Goal: Register for event/course

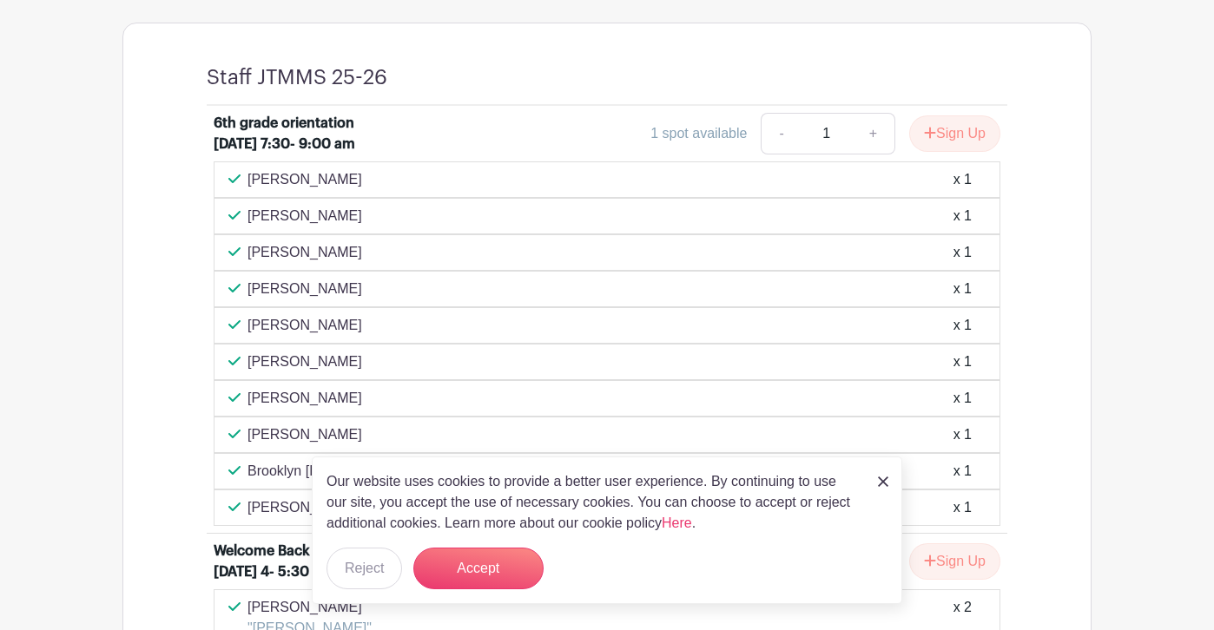
scroll to position [803, 0]
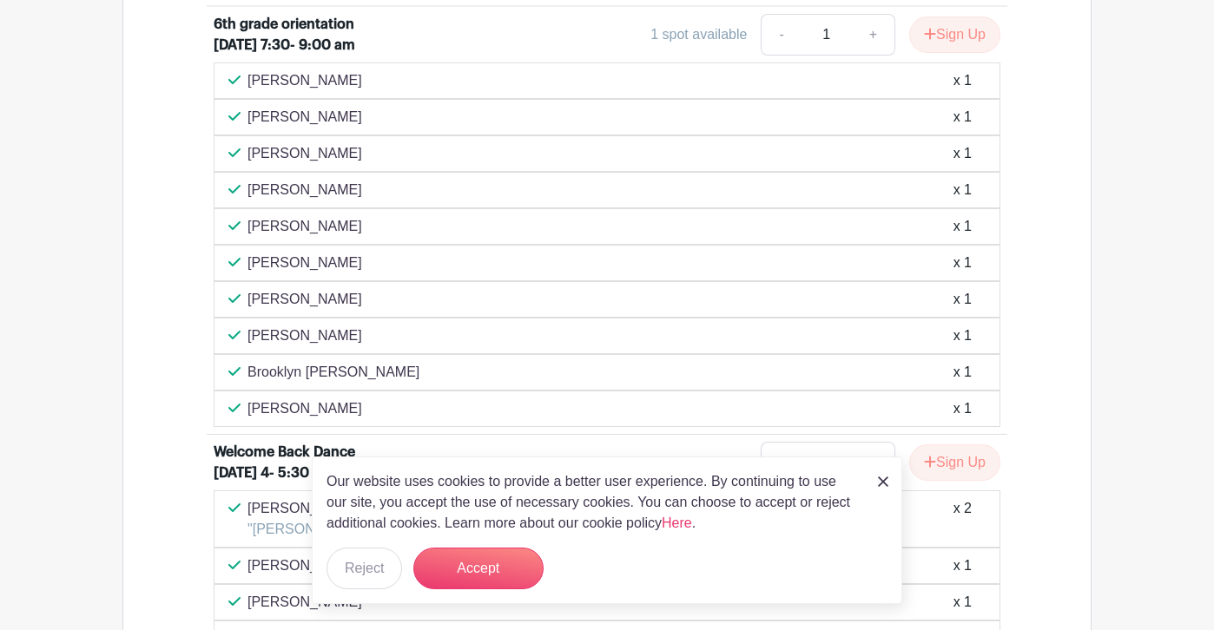
click at [887, 485] on img at bounding box center [883, 482] width 10 height 10
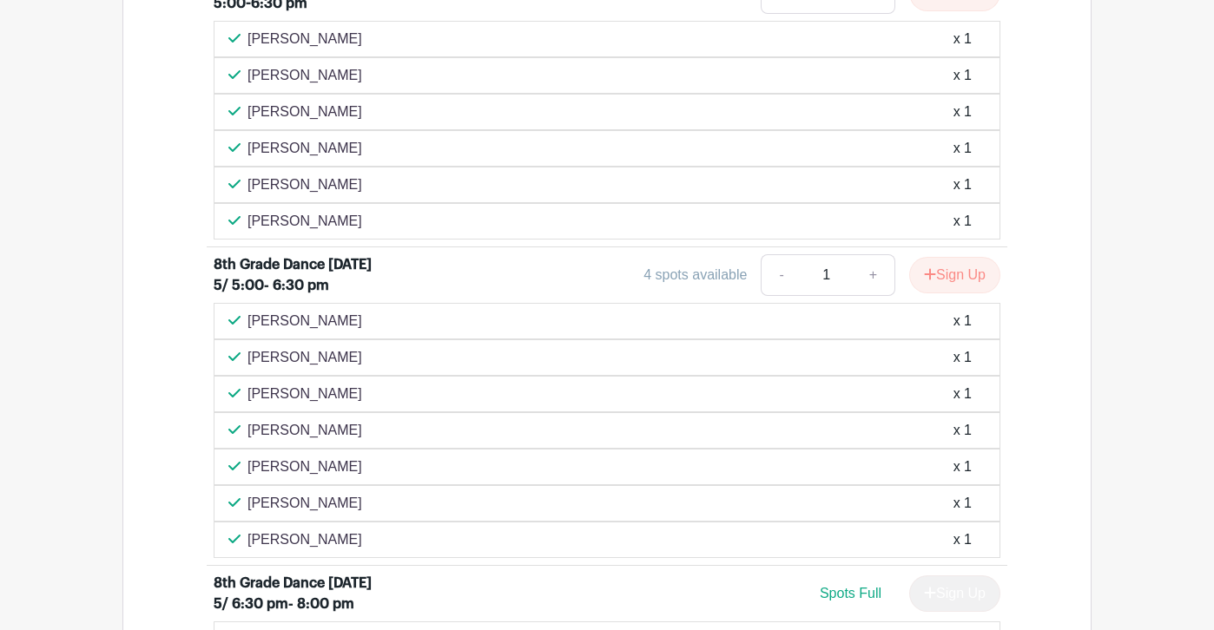
scroll to position [3009, 0]
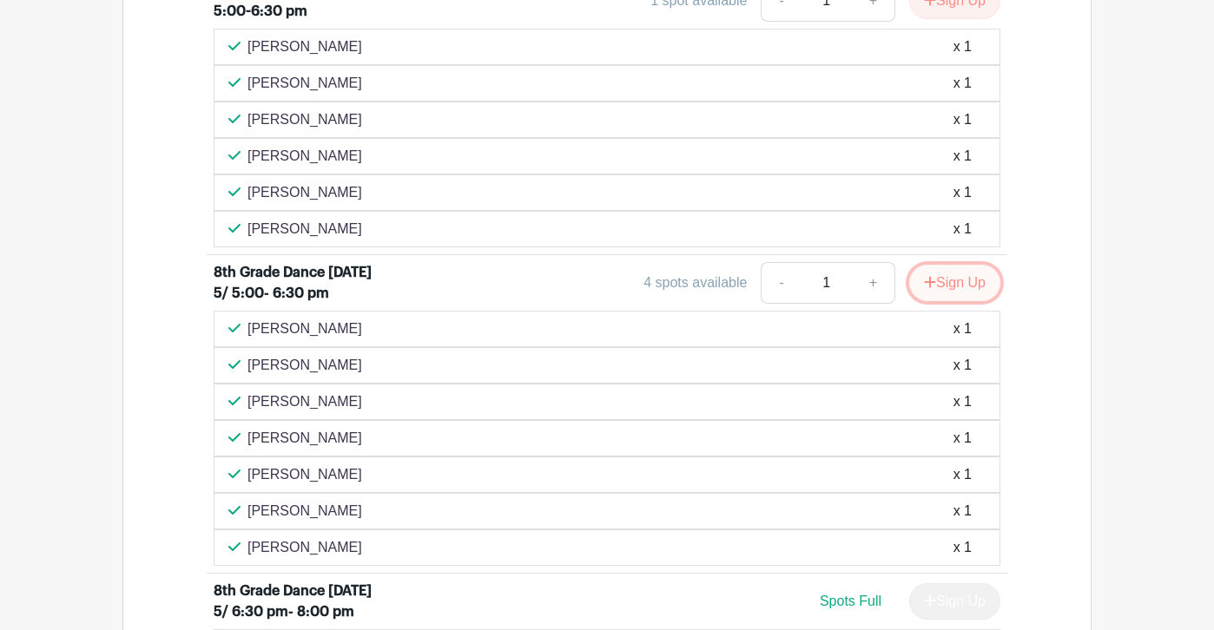
click at [951, 301] on button "Sign Up" at bounding box center [954, 283] width 91 height 36
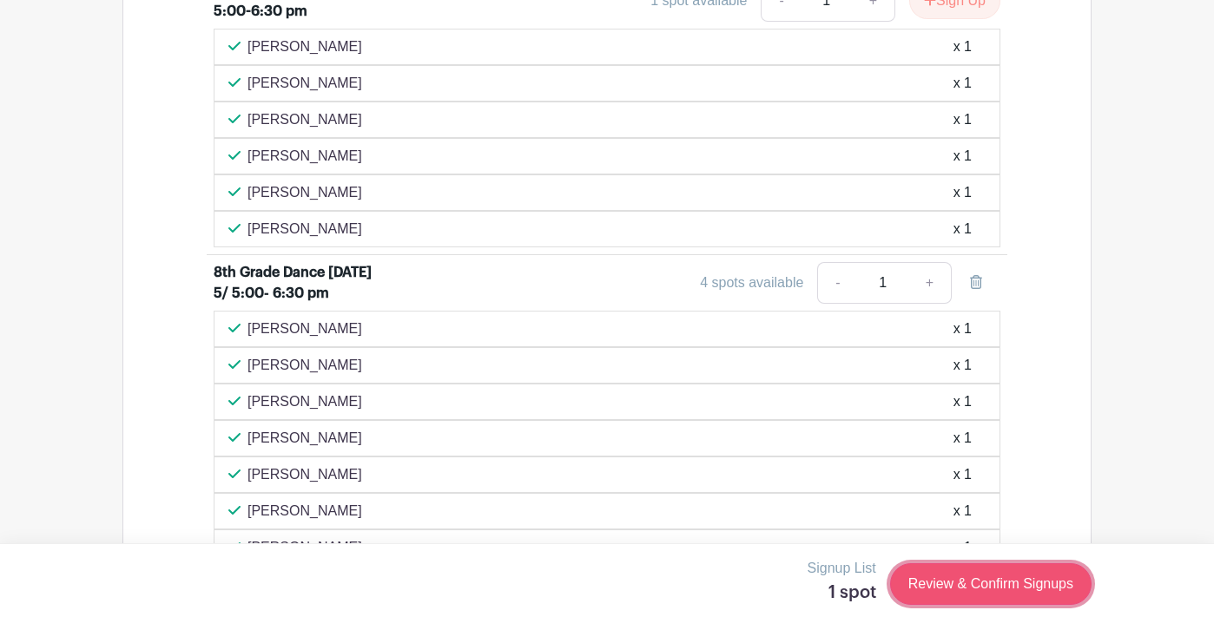
click at [995, 593] on link "Review & Confirm Signups" at bounding box center [990, 585] width 201 height 42
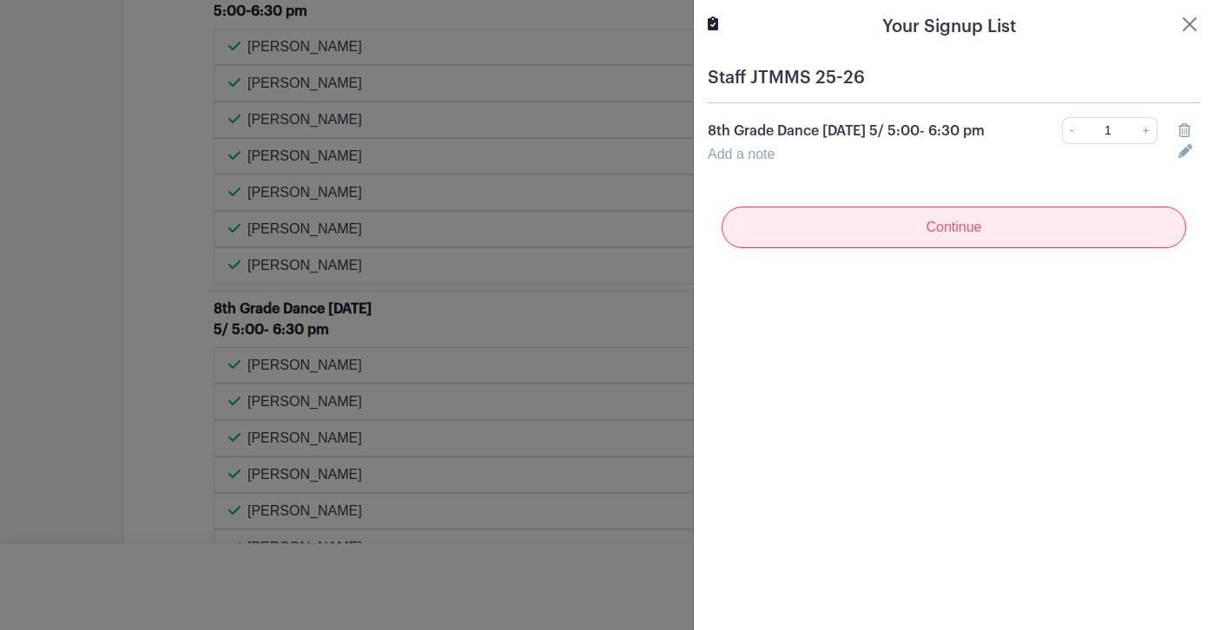
click at [933, 230] on input "Continue" at bounding box center [954, 228] width 465 height 42
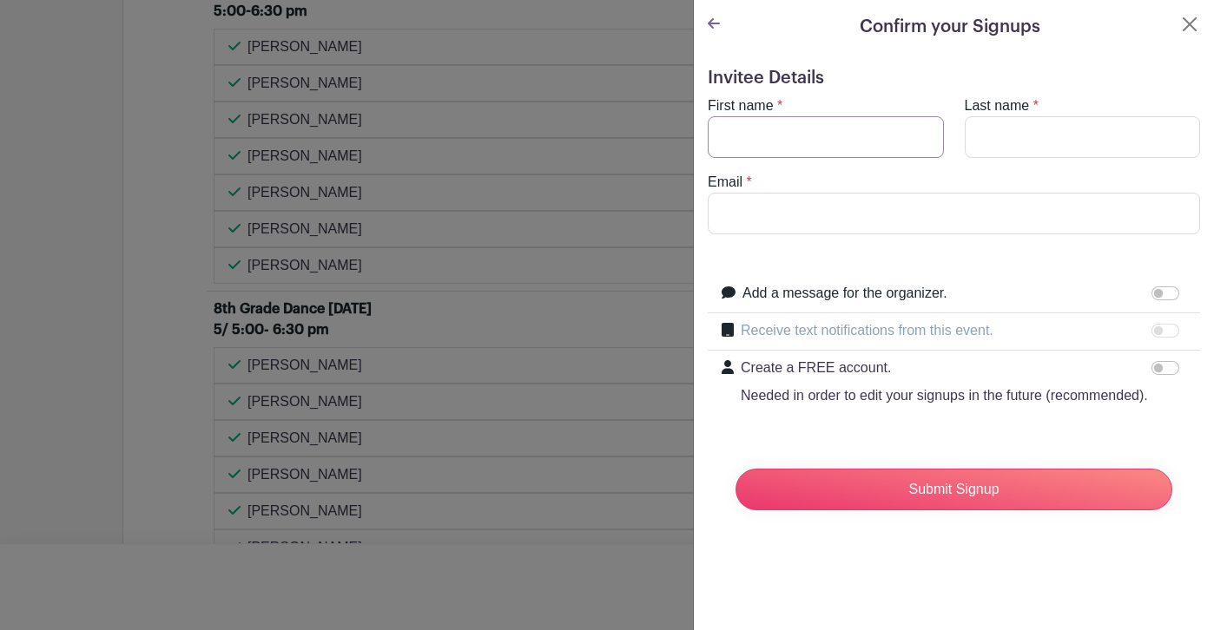
click at [784, 130] on input "First name" at bounding box center [826, 137] width 236 height 42
type input "{"
click at [758, 141] on input "First name" at bounding box center [826, 137] width 236 height 42
type input "Patrick"
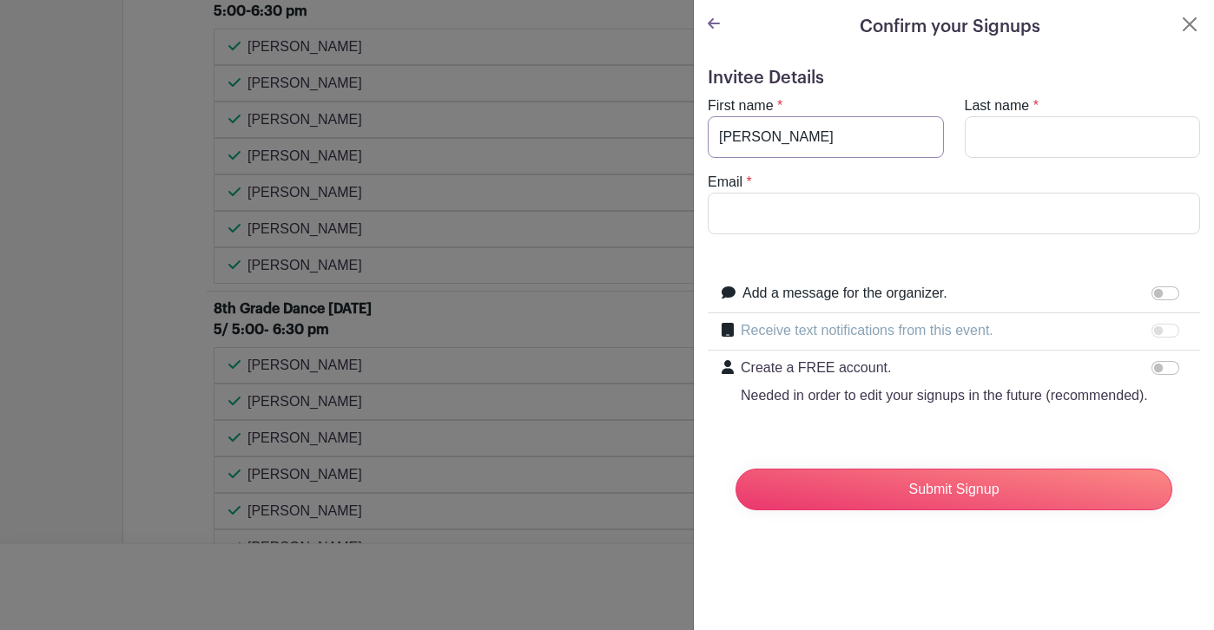
type input "McGuire"
type input "pmcguire@rlas-116.org"
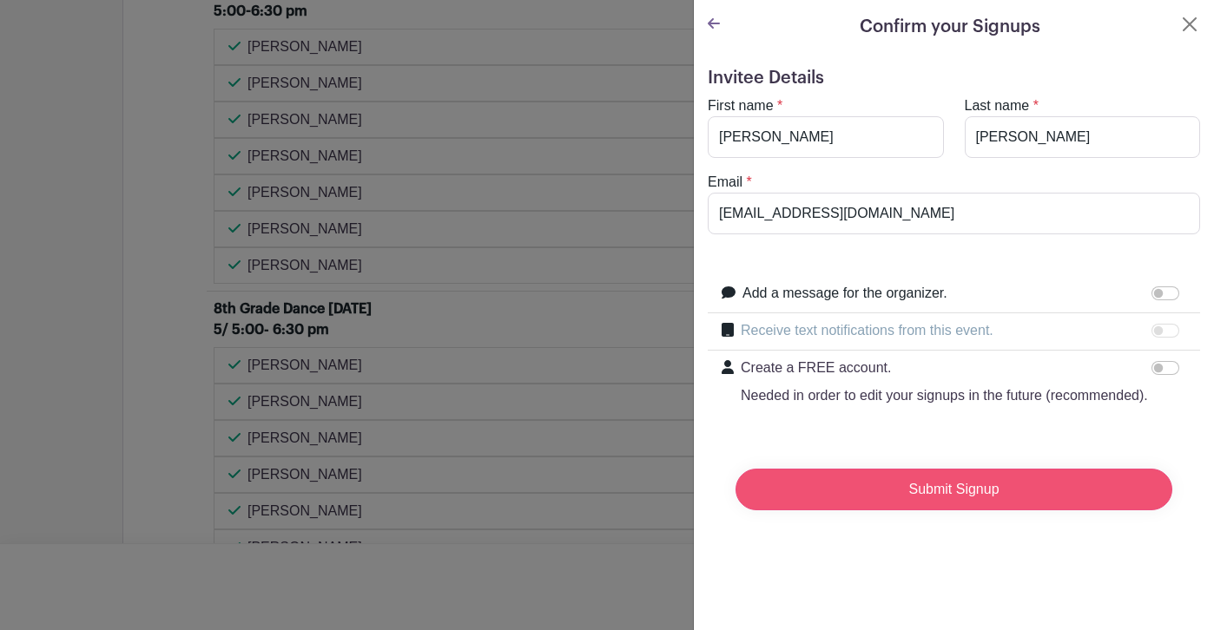
click at [903, 490] on input "Submit Signup" at bounding box center [953, 490] width 437 height 42
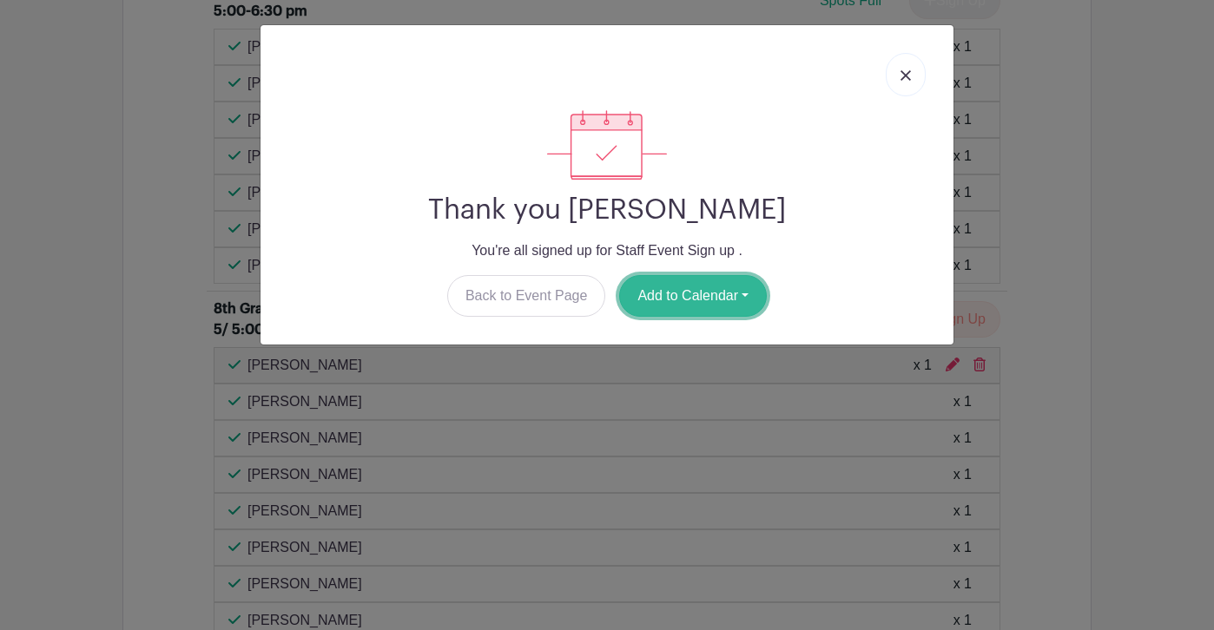
click at [748, 300] on button "Add to Calendar" at bounding box center [693, 296] width 148 height 42
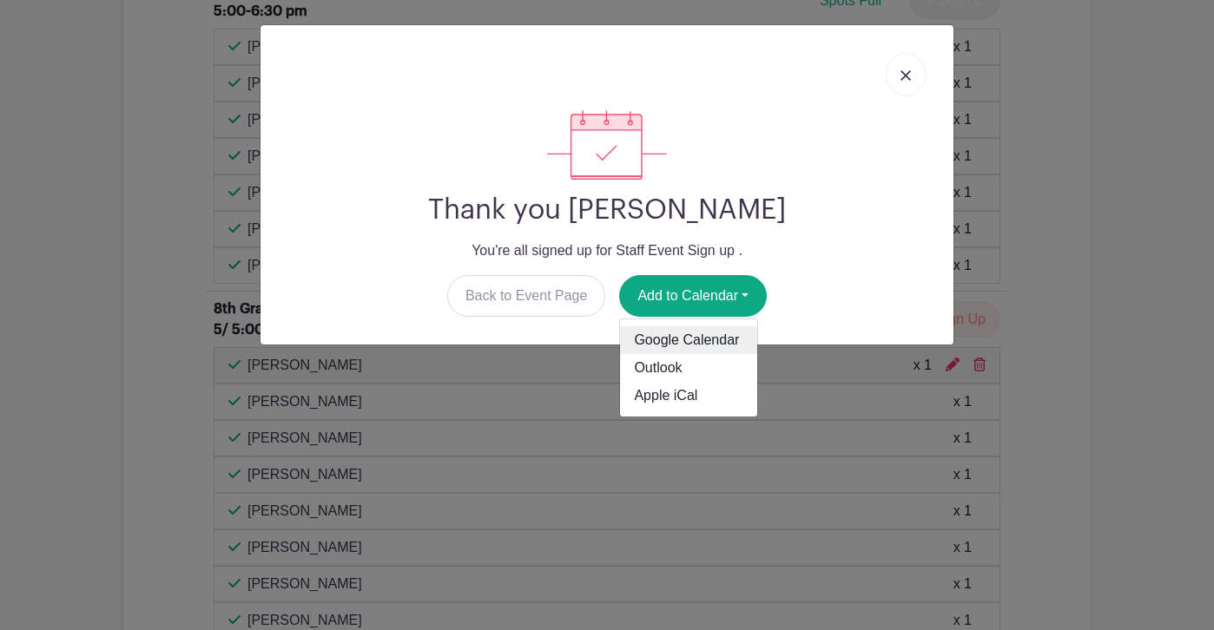
click at [722, 342] on link "Google Calendar" at bounding box center [688, 340] width 137 height 28
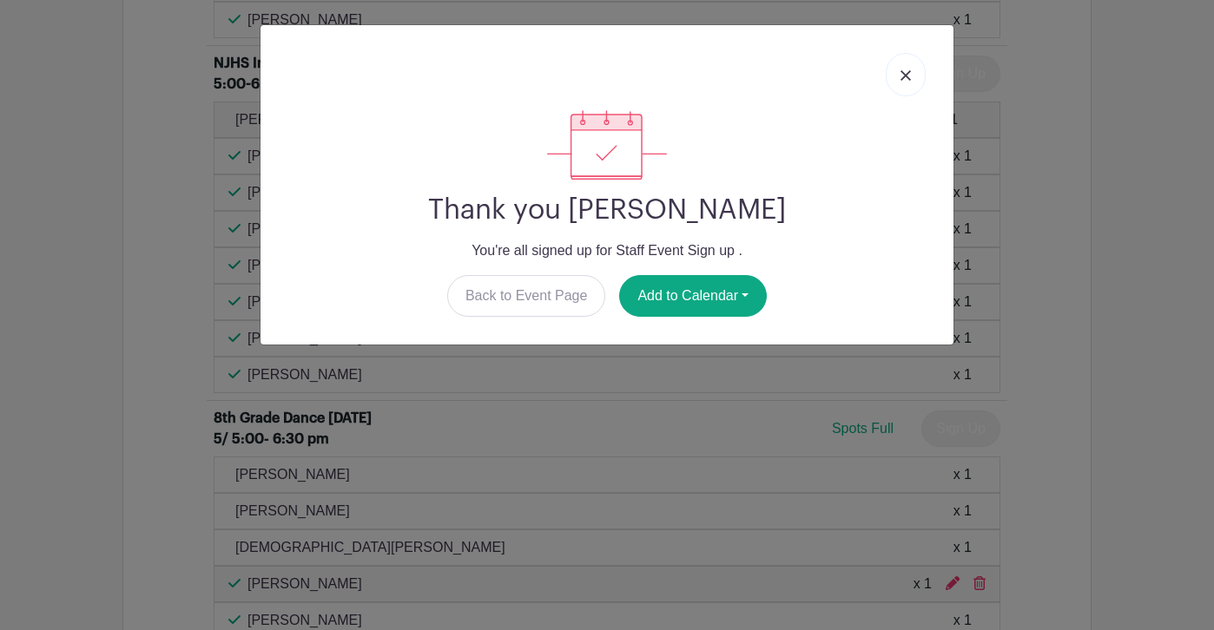
scroll to position [3119, 0]
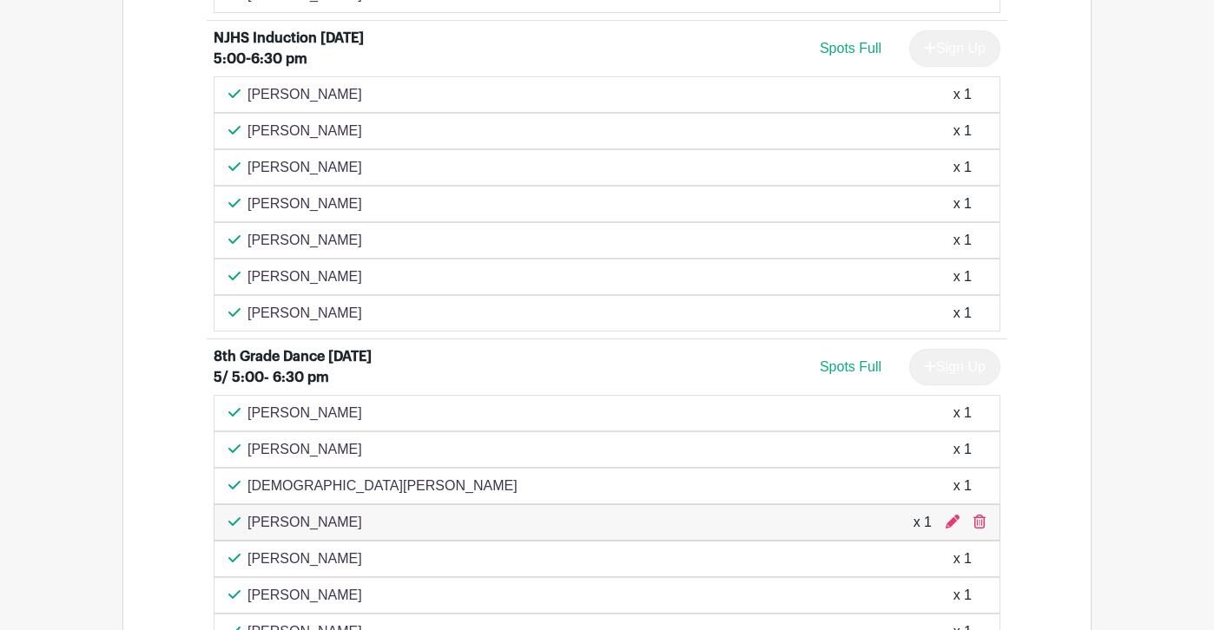
scroll to position [3108, 0]
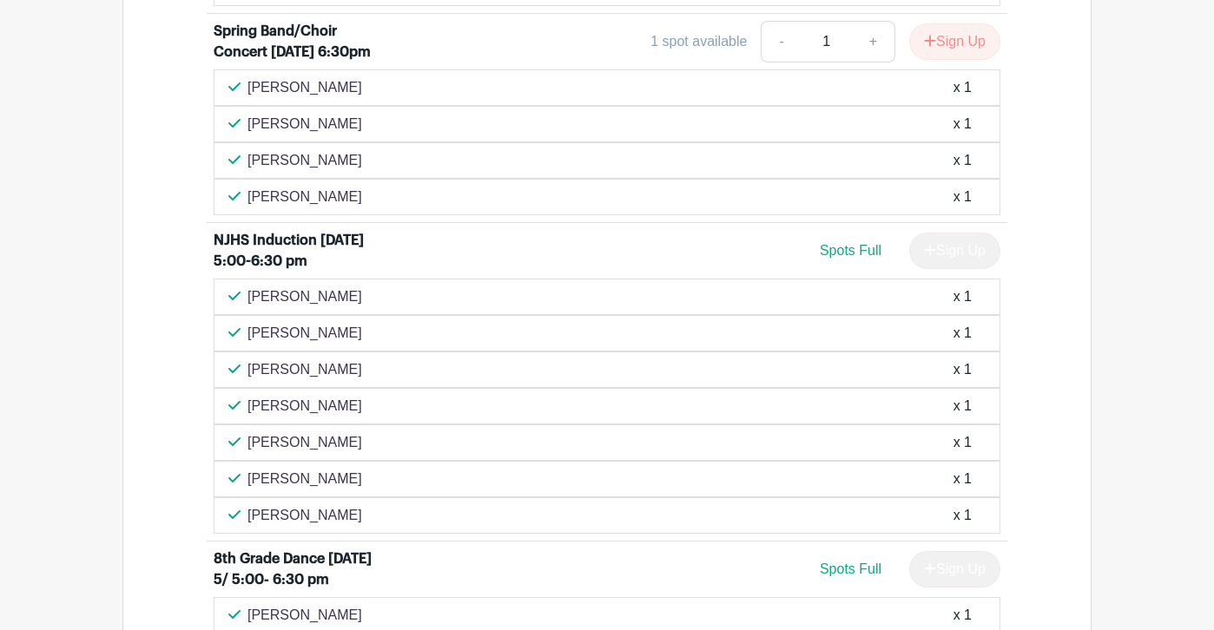
scroll to position [2902, 0]
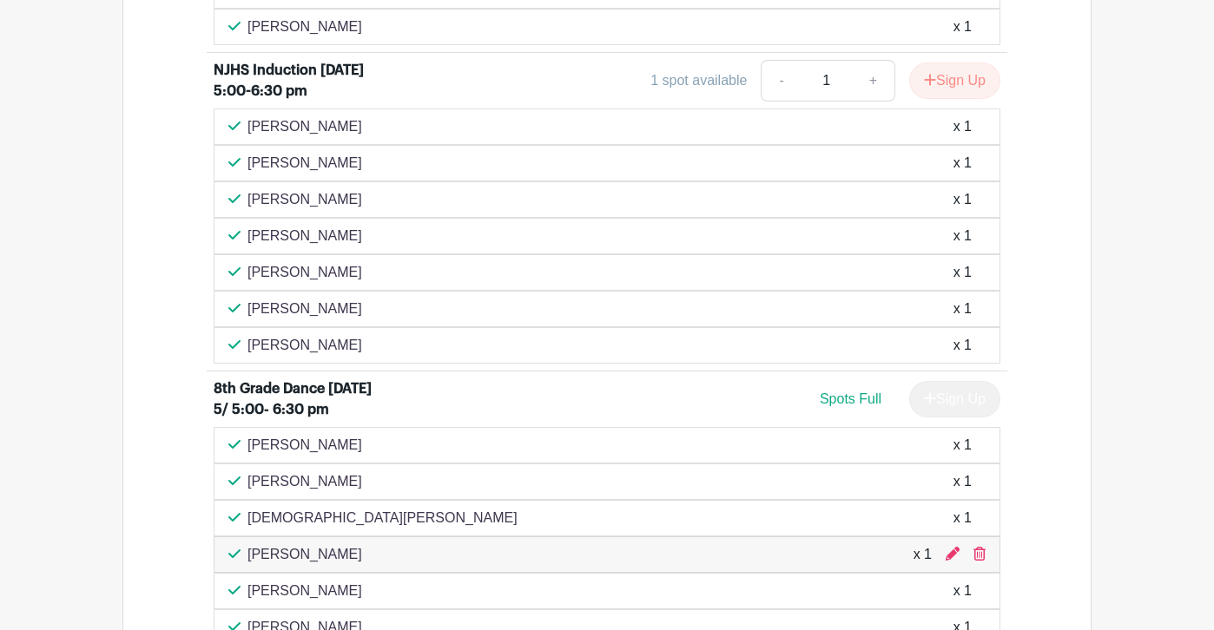
scroll to position [3038, 0]
click at [975, 100] on button "Sign Up" at bounding box center [954, 81] width 91 height 36
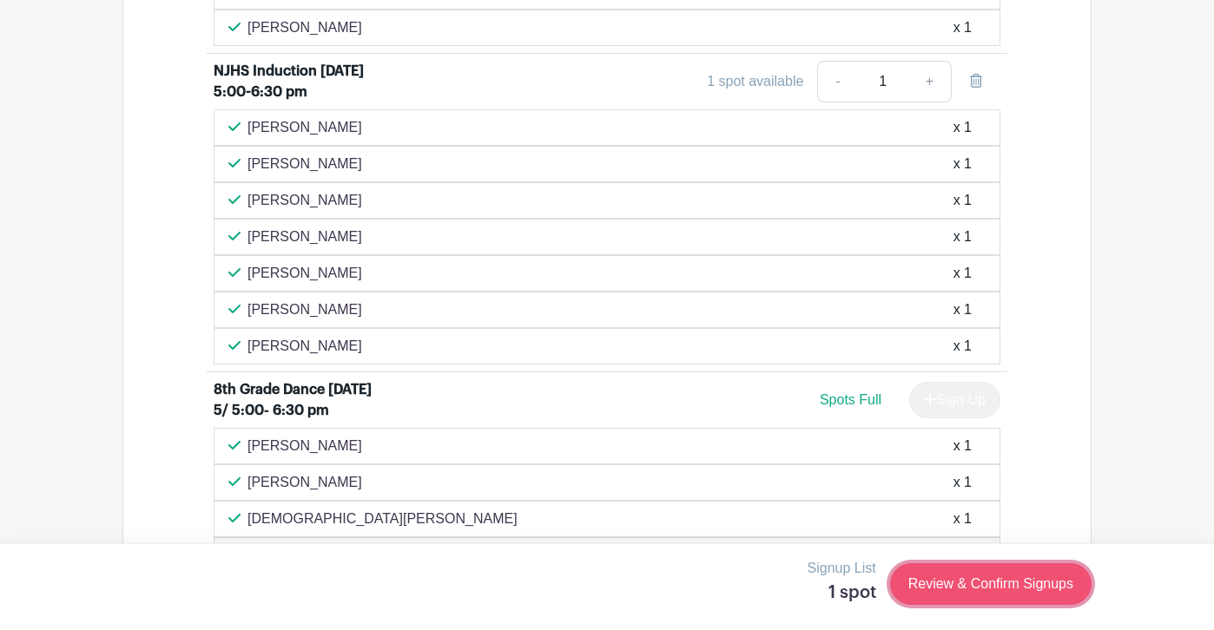
click at [966, 585] on link "Review & Confirm Signups" at bounding box center [990, 585] width 201 height 42
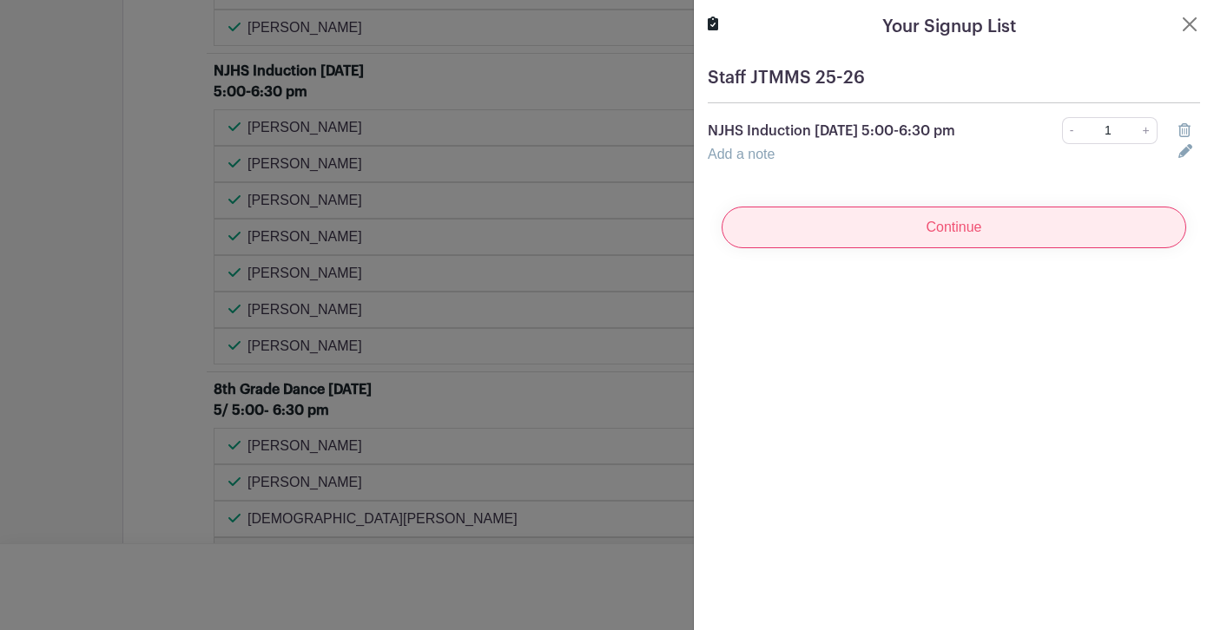
click at [970, 229] on input "Continue" at bounding box center [954, 228] width 465 height 42
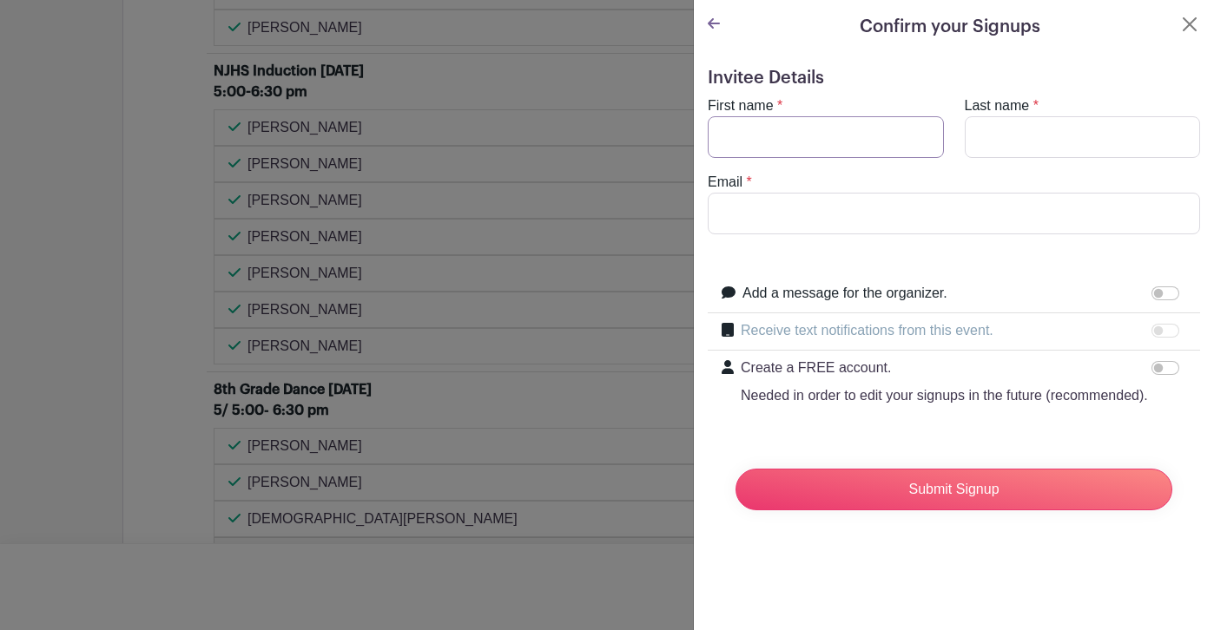
click at [882, 122] on input "First name" at bounding box center [826, 137] width 236 height 42
type input "Patrick"
type input "McGuire"
type input "pmcguire@rlas-116.org"
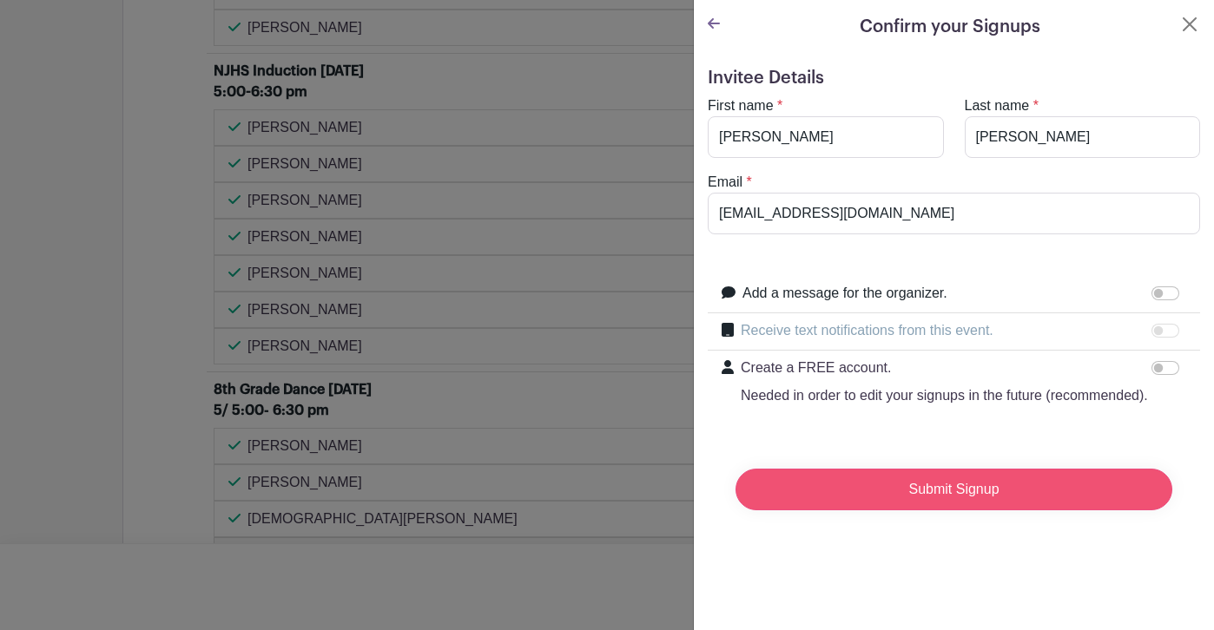
click at [933, 498] on input "Submit Signup" at bounding box center [953, 490] width 437 height 42
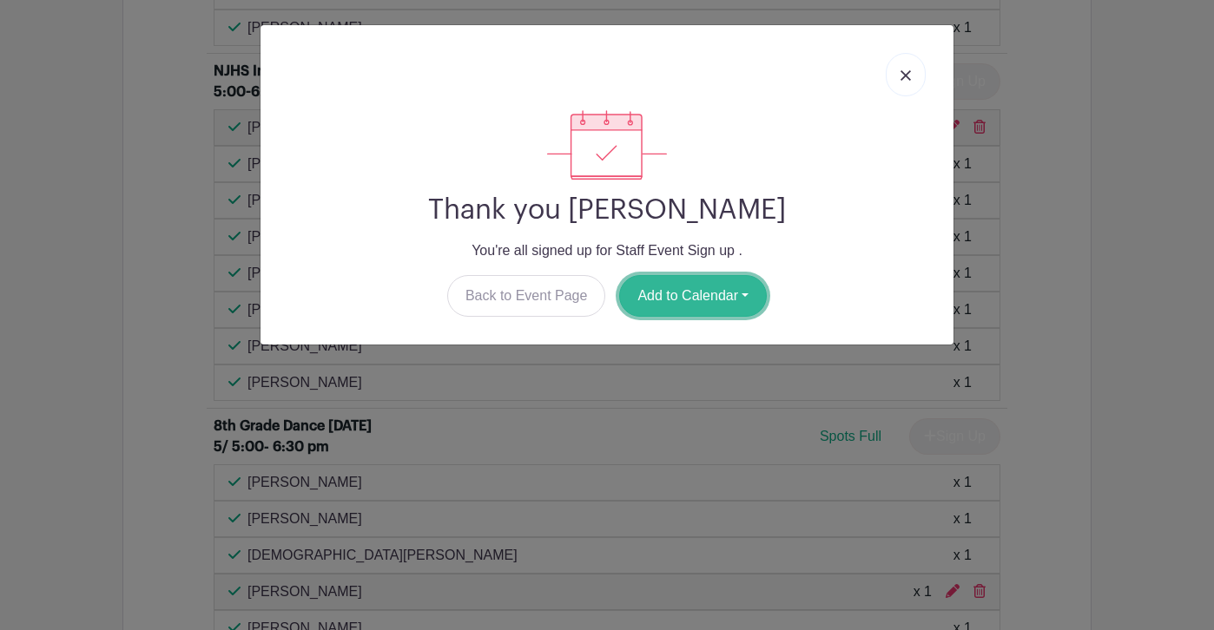
click at [728, 293] on button "Add to Calendar" at bounding box center [693, 296] width 148 height 42
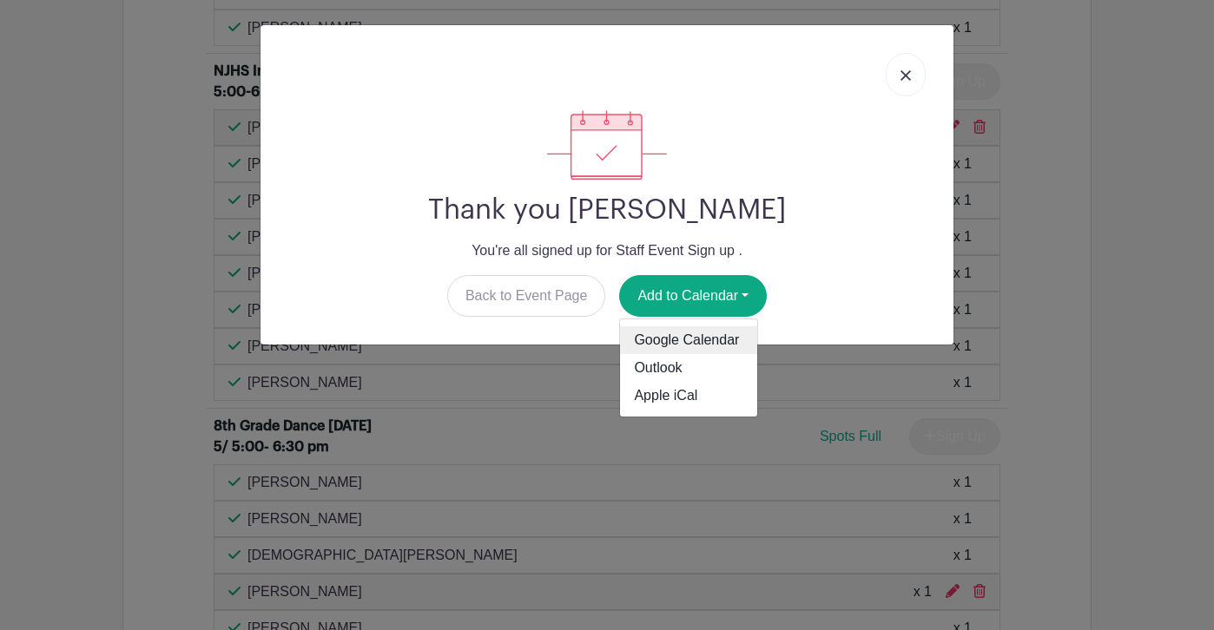
click at [712, 339] on link "Google Calendar" at bounding box center [688, 340] width 137 height 28
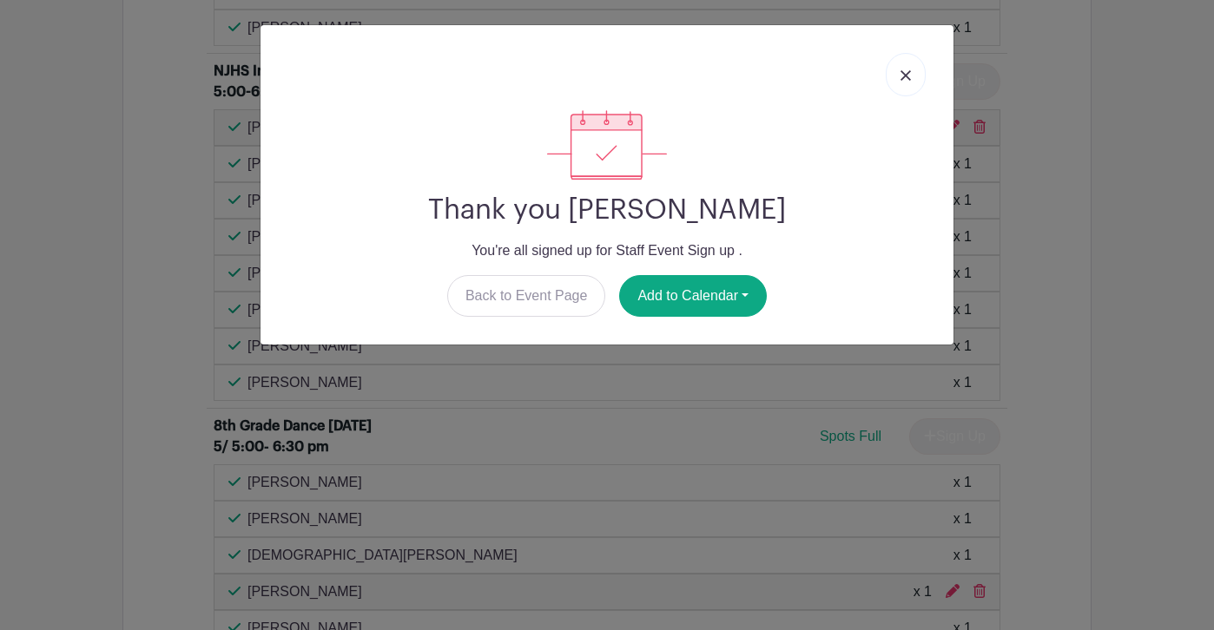
click at [906, 85] on link at bounding box center [906, 74] width 40 height 43
